Goal: Task Accomplishment & Management: Complete application form

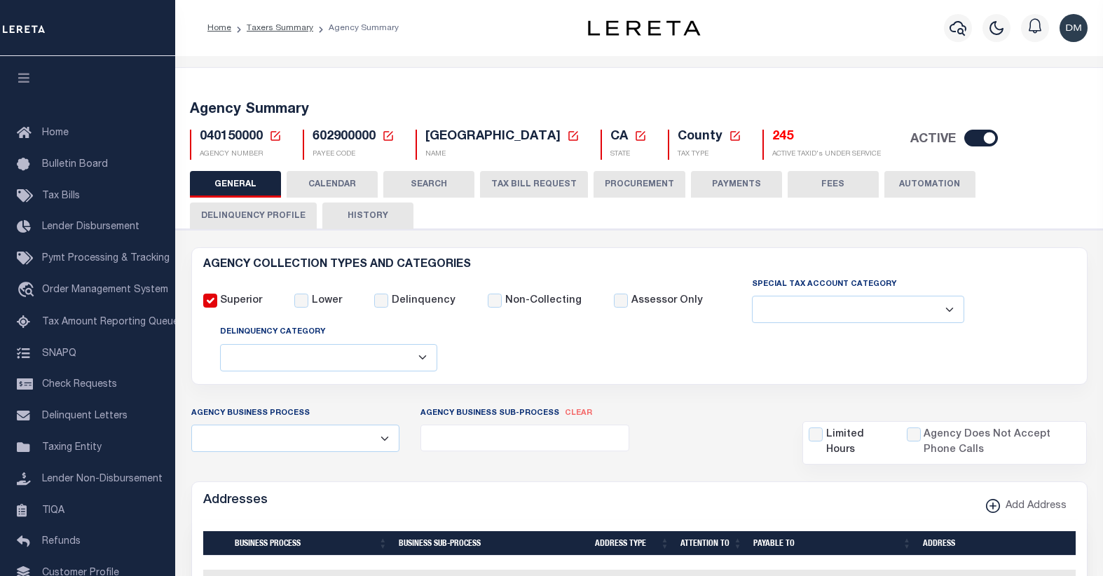
select select
click at [275, 136] on icon at bounding box center [275, 136] width 13 height 13
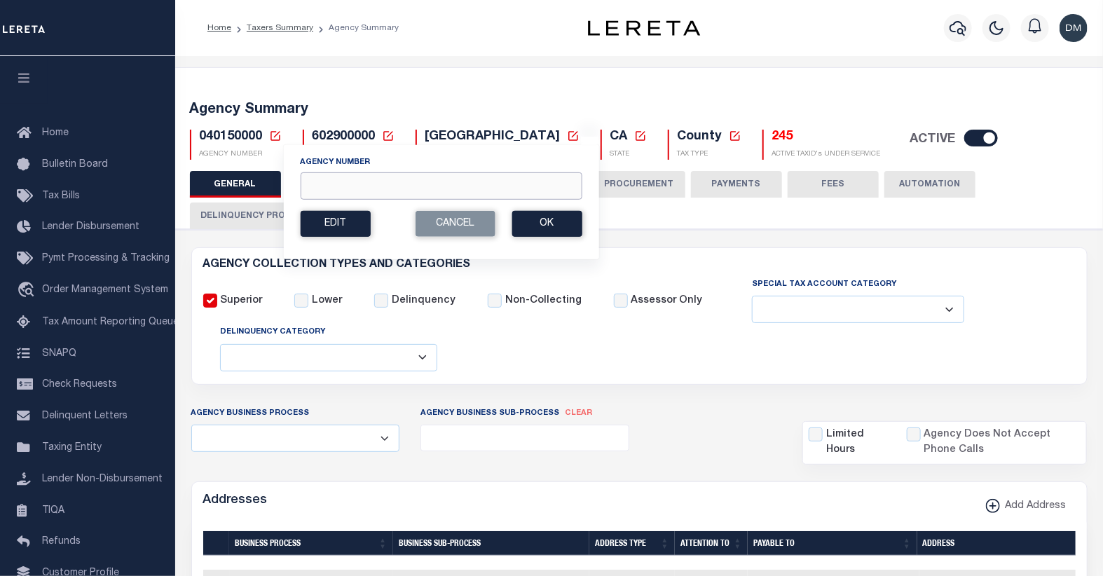
click at [338, 182] on input "Agency Number" at bounding box center [441, 185] width 282 height 27
type input "420840000"
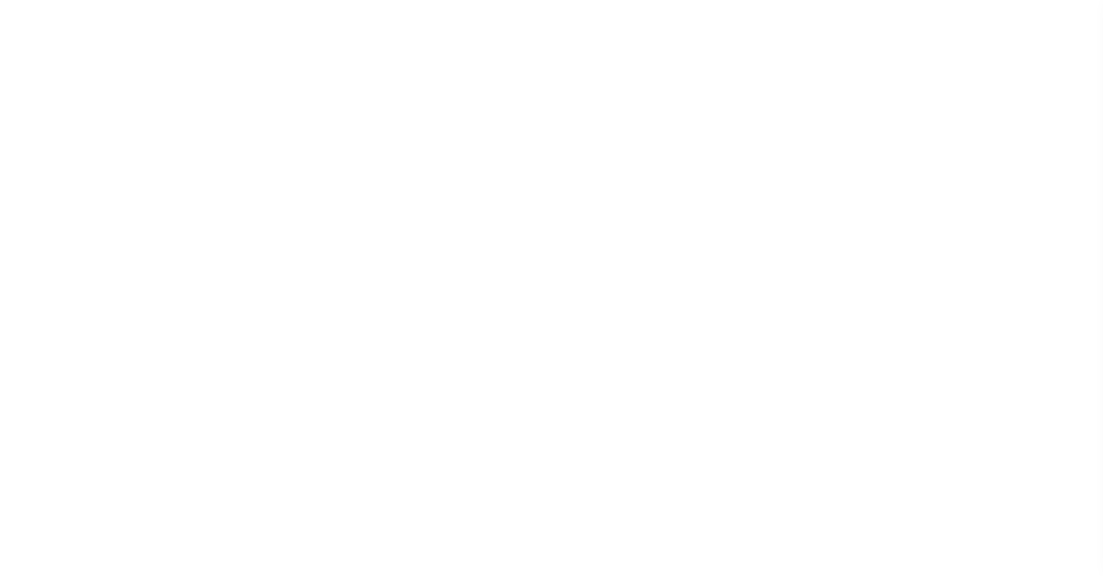
select select
checkbox input "false"
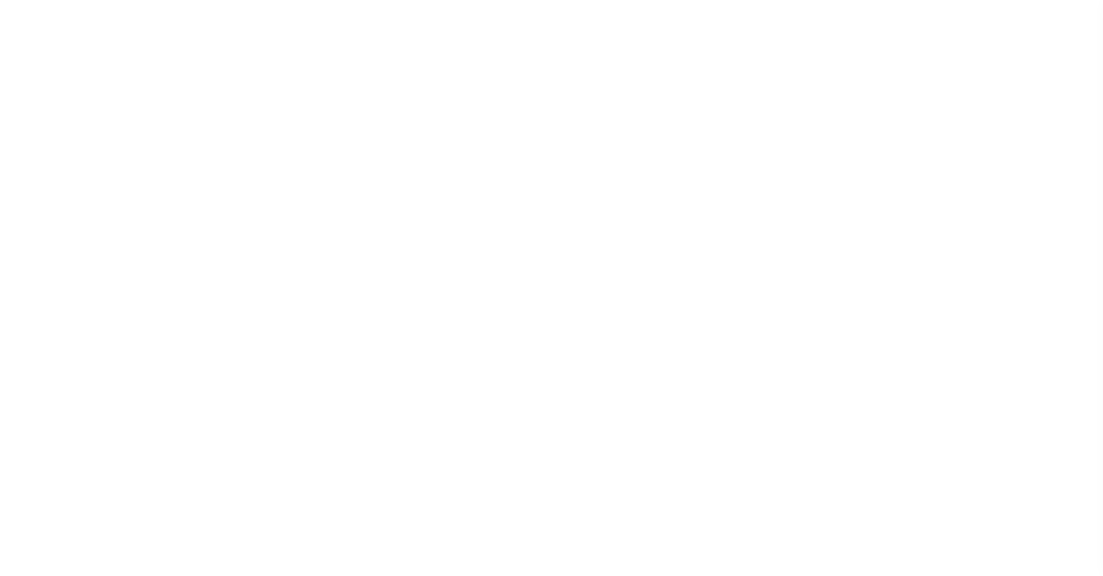
checkbox input "false"
type input "4816700000"
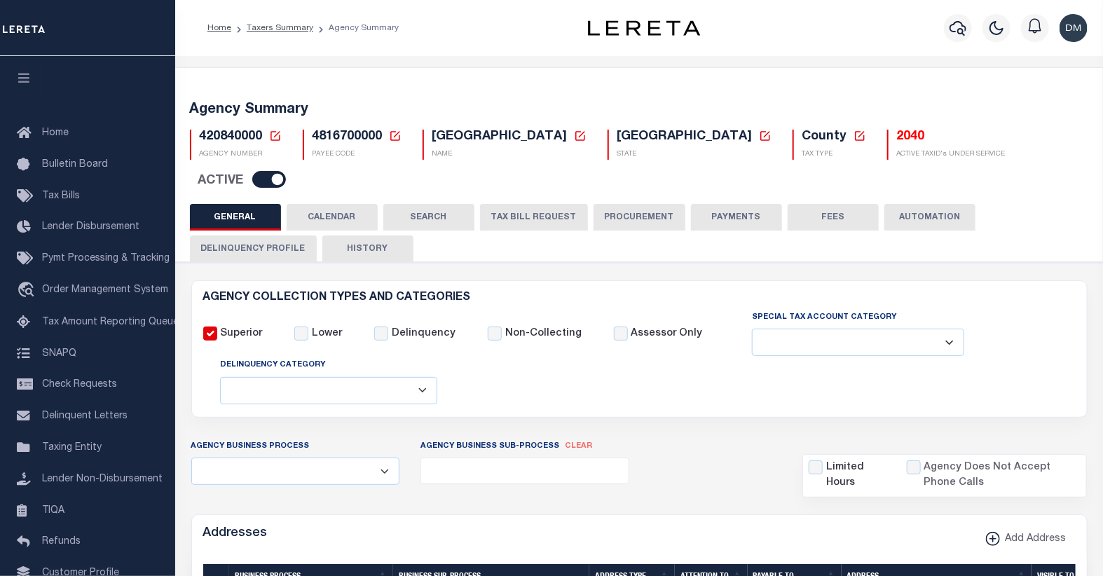
click at [553, 204] on button "TAX BILL REQUEST" at bounding box center [534, 217] width 108 height 27
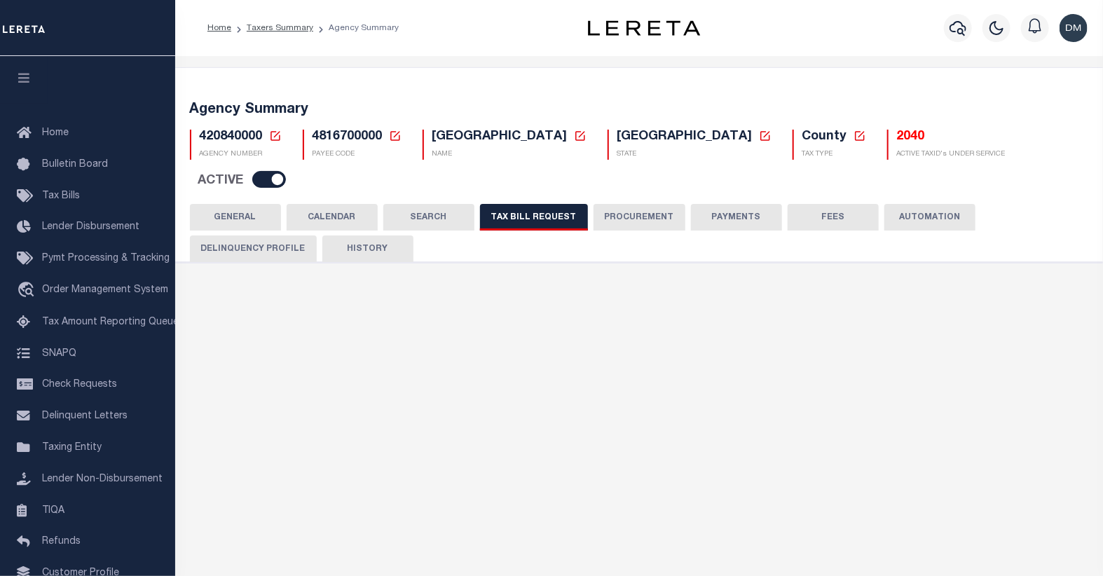
select select "28"
checkbox input "false"
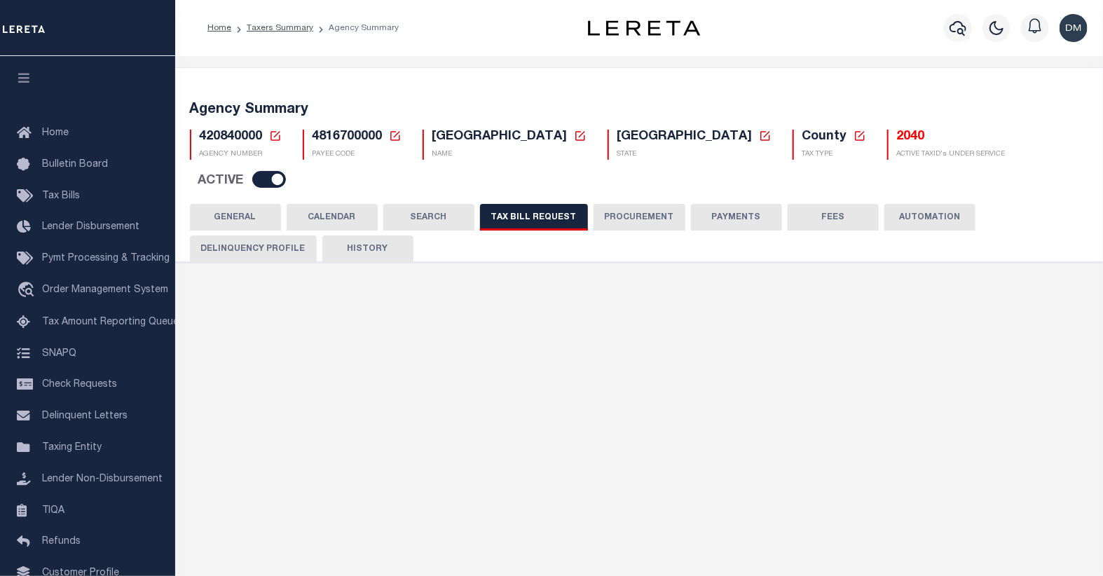
select select "22"
select select "true"
select select "14"
select select
